Goal: Task Accomplishment & Management: Use online tool/utility

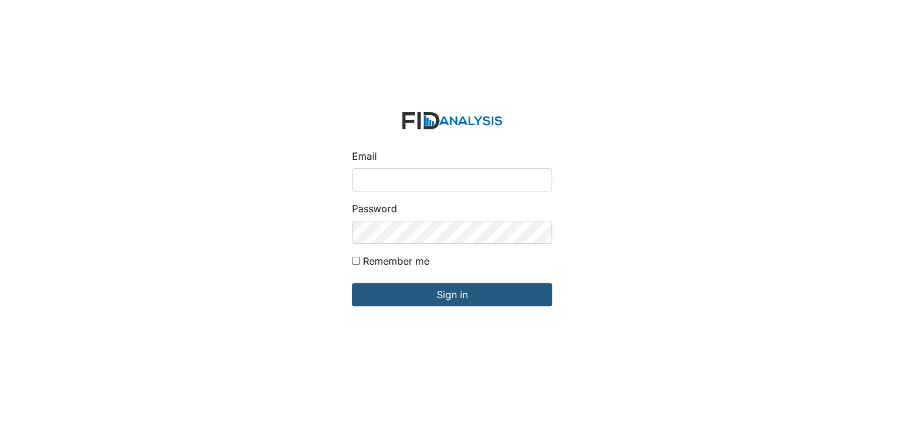
drag, startPoint x: 0, startPoint y: 0, endPoint x: 401, endPoint y: 181, distance: 439.8
click at [401, 181] on input "Email" at bounding box center [452, 179] width 200 height 23
type input "[EMAIL_ADDRESS][DOMAIN_NAME]"
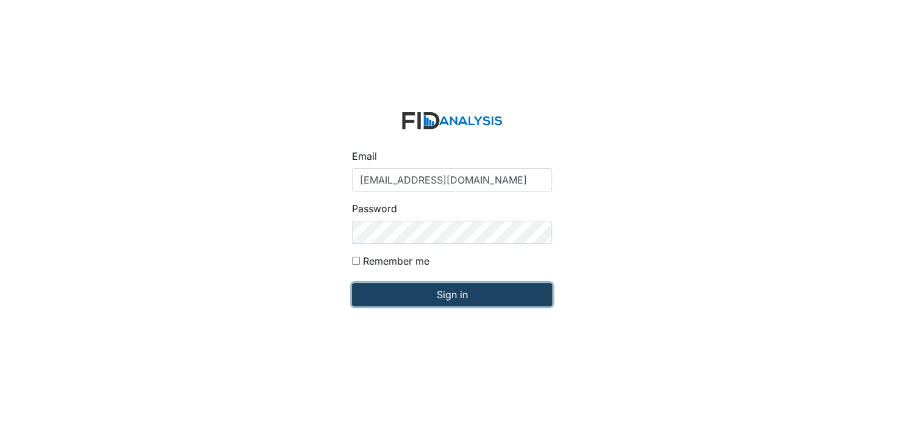
click at [420, 286] on input "Sign in" at bounding box center [452, 294] width 200 height 23
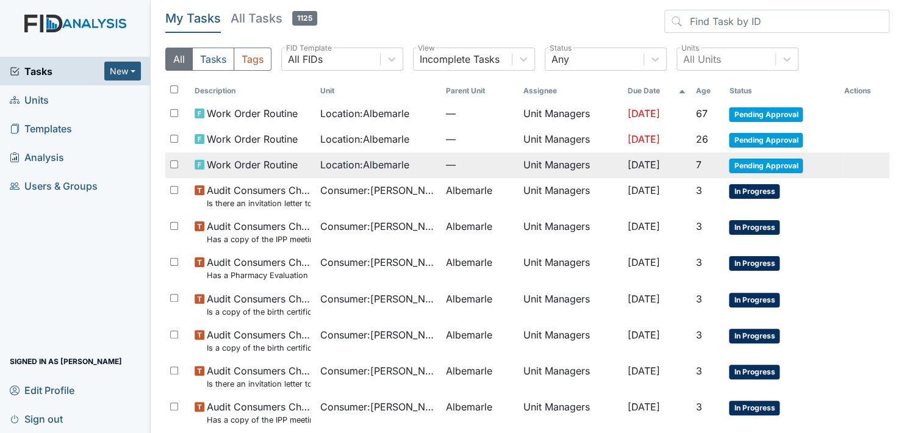
click at [760, 160] on span "Pending Approval" at bounding box center [766, 166] width 74 height 15
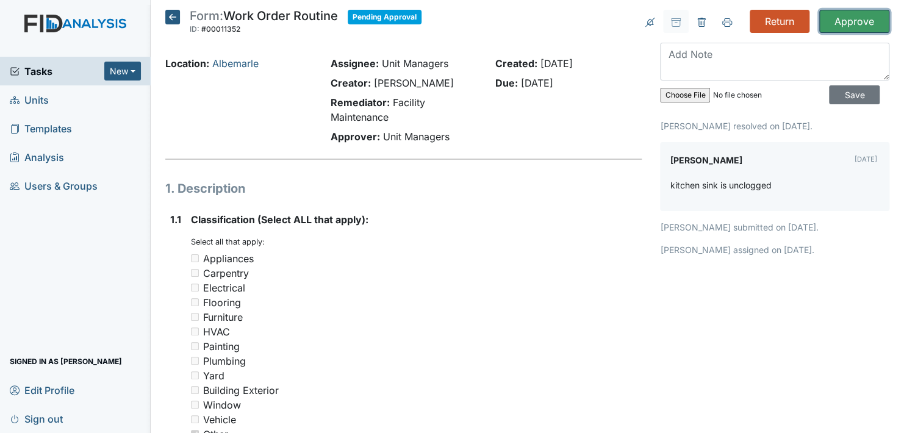
click at [841, 18] on input "Approve" at bounding box center [855, 21] width 70 height 23
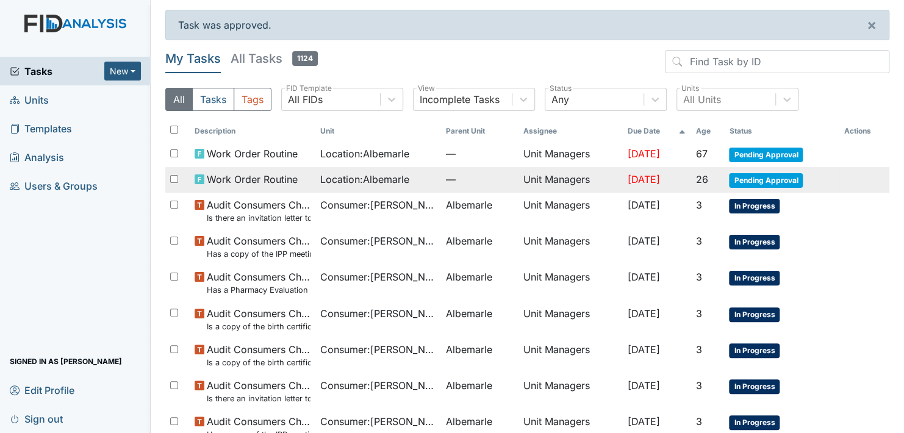
click at [754, 176] on span "Pending Approval" at bounding box center [766, 180] width 74 height 15
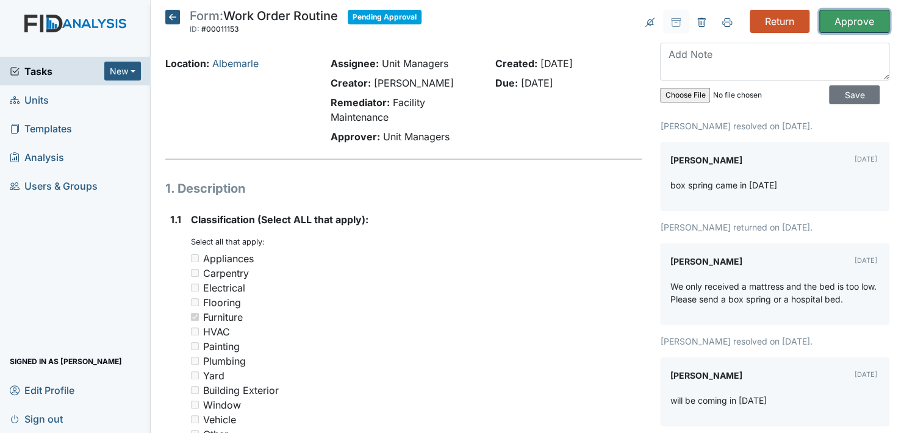
click at [851, 13] on input "Approve" at bounding box center [855, 21] width 70 height 23
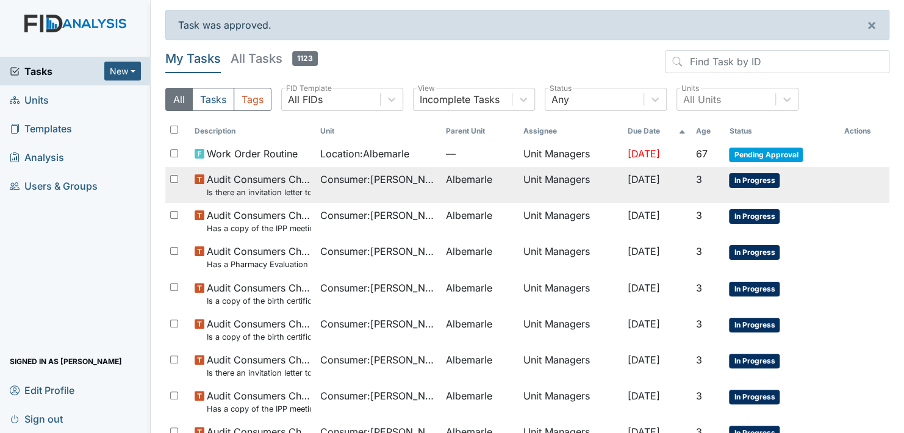
click at [759, 179] on span "In Progress" at bounding box center [754, 180] width 51 height 15
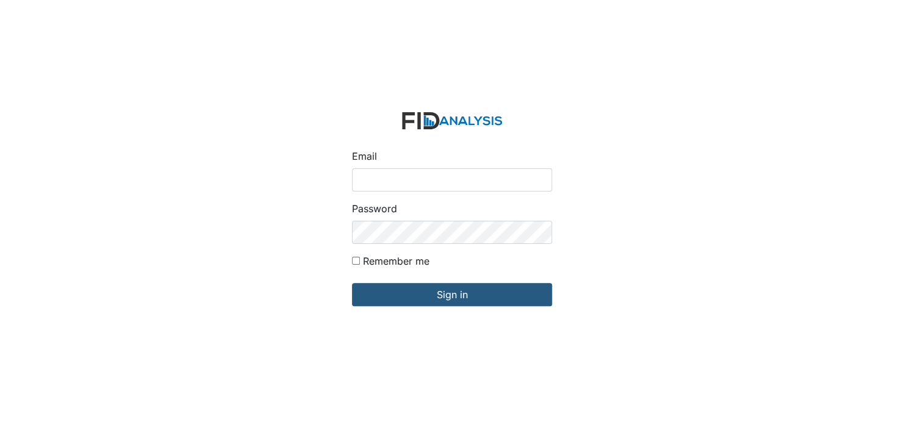
click at [379, 175] on input "Email" at bounding box center [452, 179] width 200 height 23
type input "[EMAIL_ADDRESS][DOMAIN_NAME]"
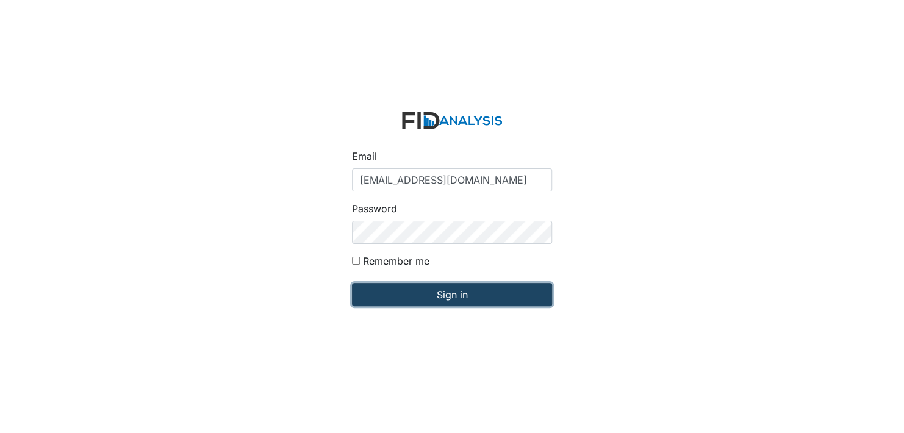
click at [411, 295] on input "Sign in" at bounding box center [452, 294] width 200 height 23
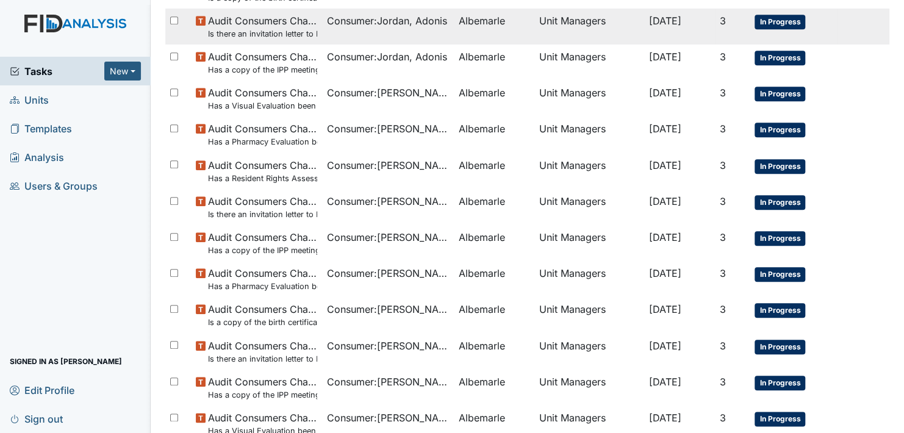
scroll to position [515, 0]
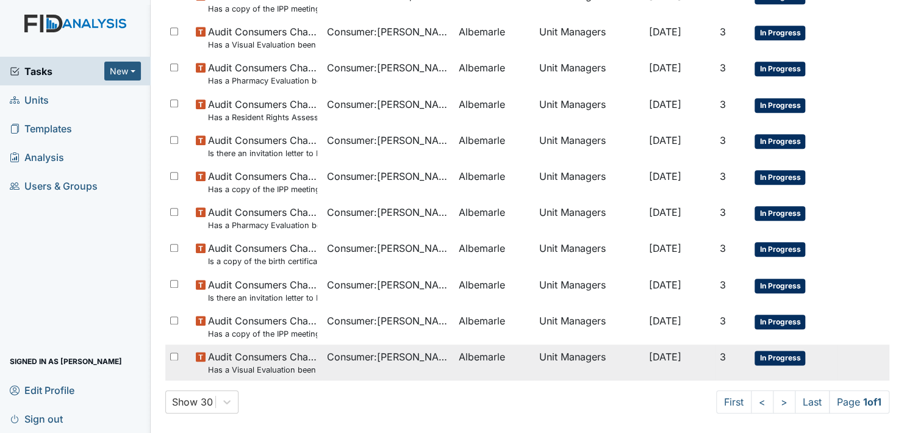
click at [778, 358] on span "In Progress" at bounding box center [780, 358] width 51 height 15
